Goal: Transaction & Acquisition: Purchase product/service

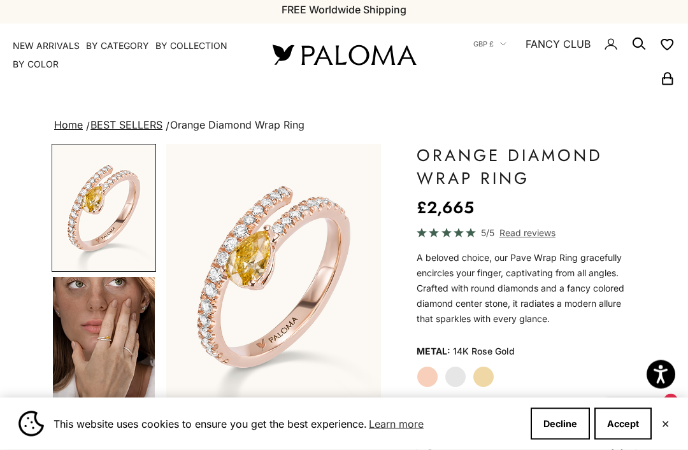
scroll to position [6, 0]
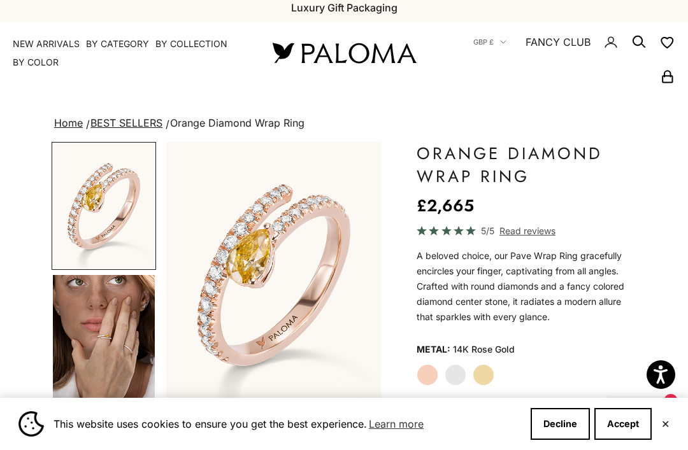
click at [455, 374] on label "White Gold" at bounding box center [456, 375] width 22 height 22
